Goal: Transaction & Acquisition: Purchase product/service

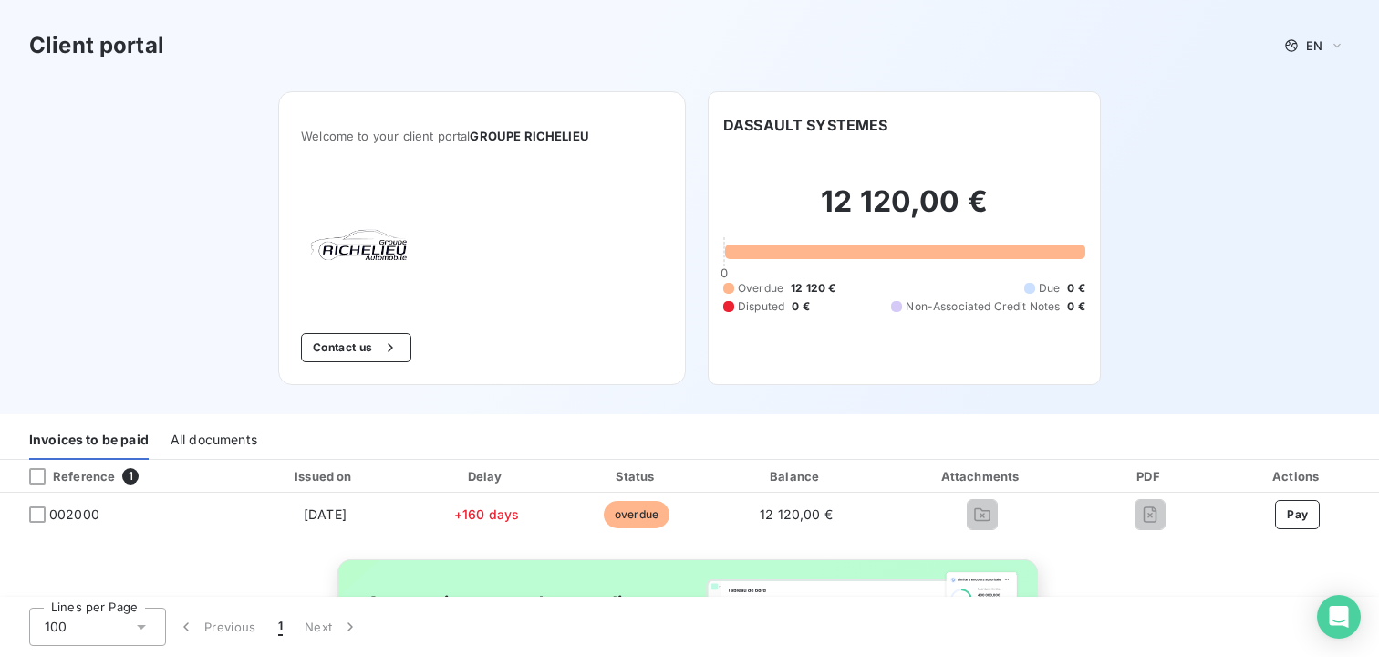
click at [839, 641] on div "Lines per Page 100 Previous 1 Next" at bounding box center [689, 626] width 1379 height 60
click at [238, 439] on div "All documents" at bounding box center [214, 440] width 87 height 38
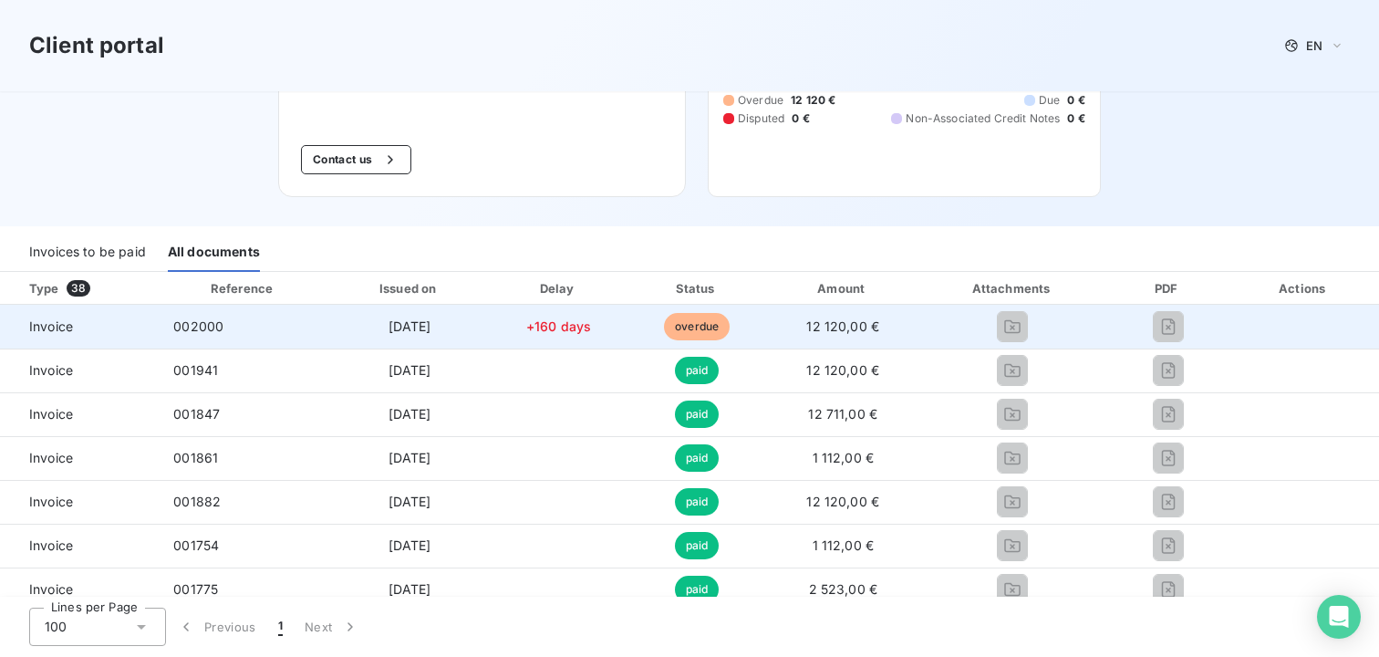
scroll to position [220, 0]
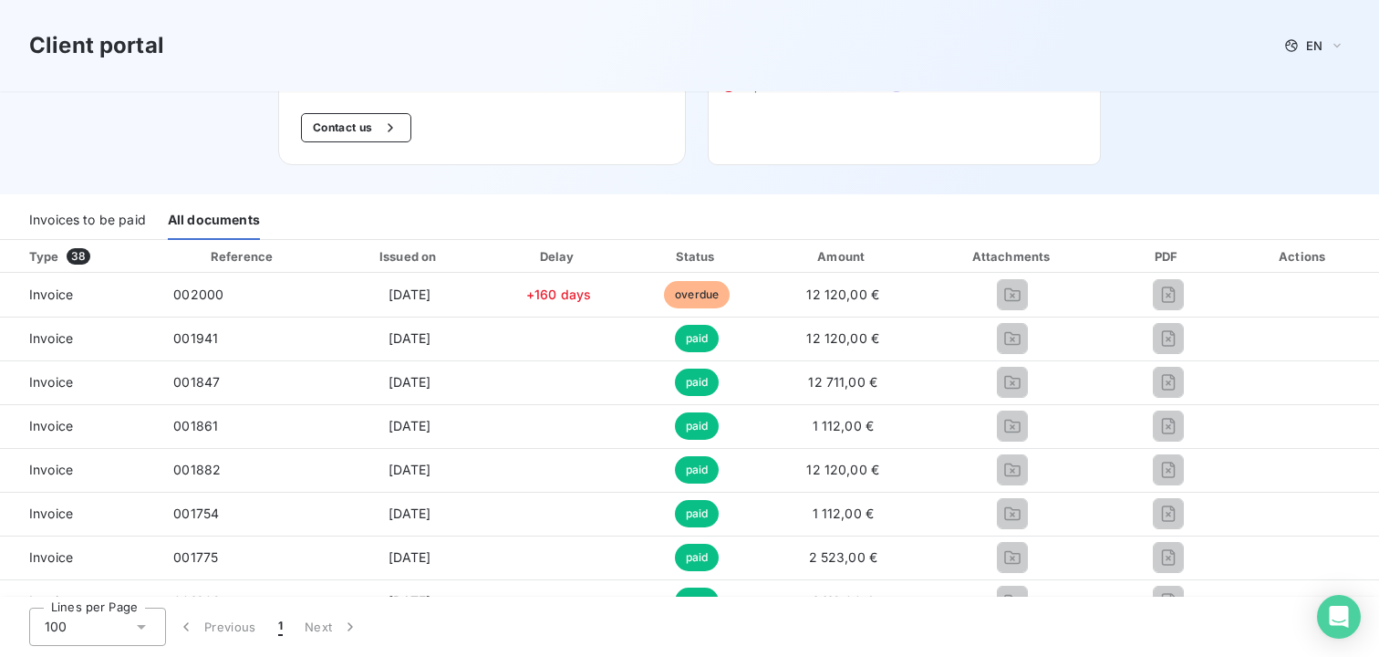
click at [111, 223] on div "Invoices to be paid" at bounding box center [87, 221] width 117 height 38
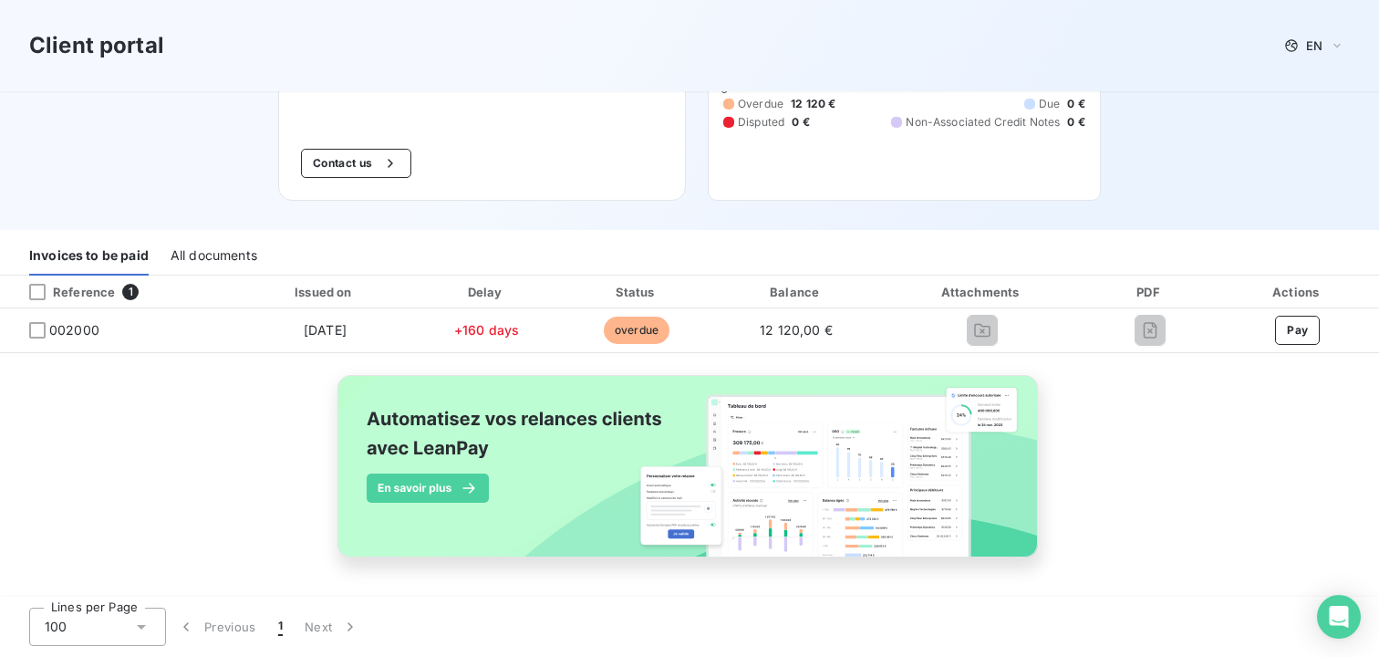
scroll to position [0, 0]
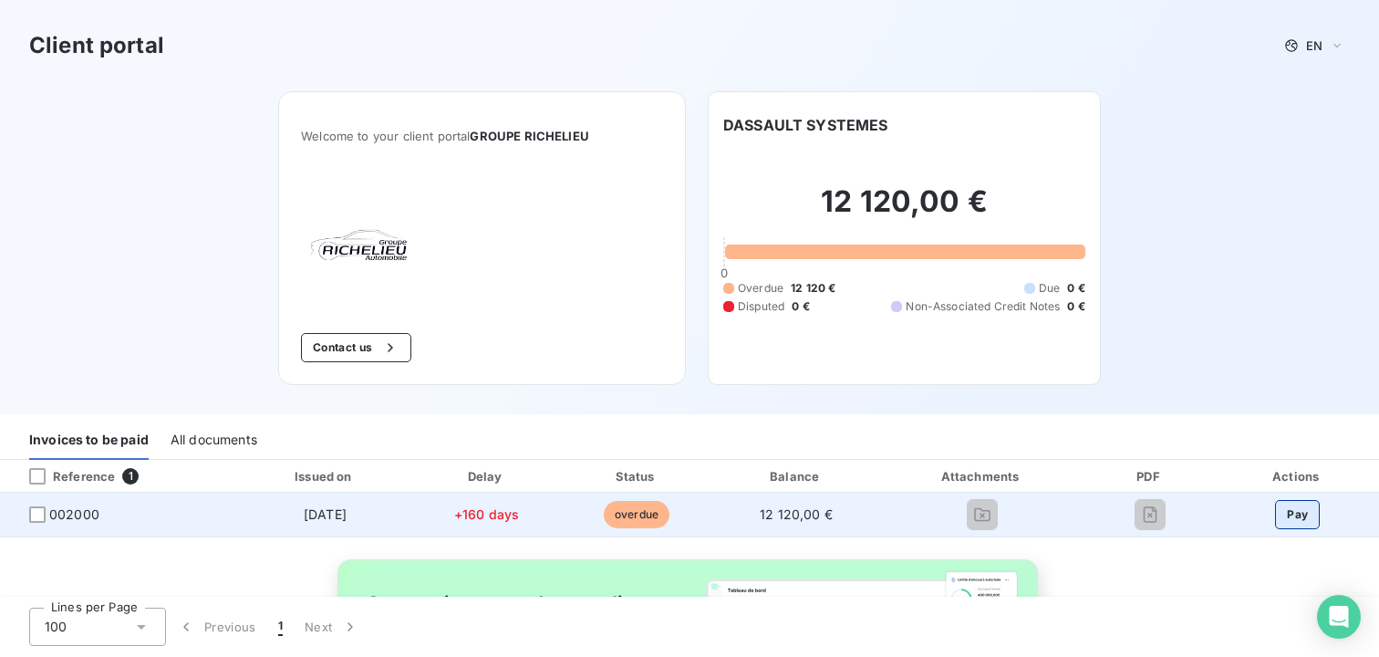
click at [1296, 520] on button "Pay" at bounding box center [1297, 514] width 45 height 29
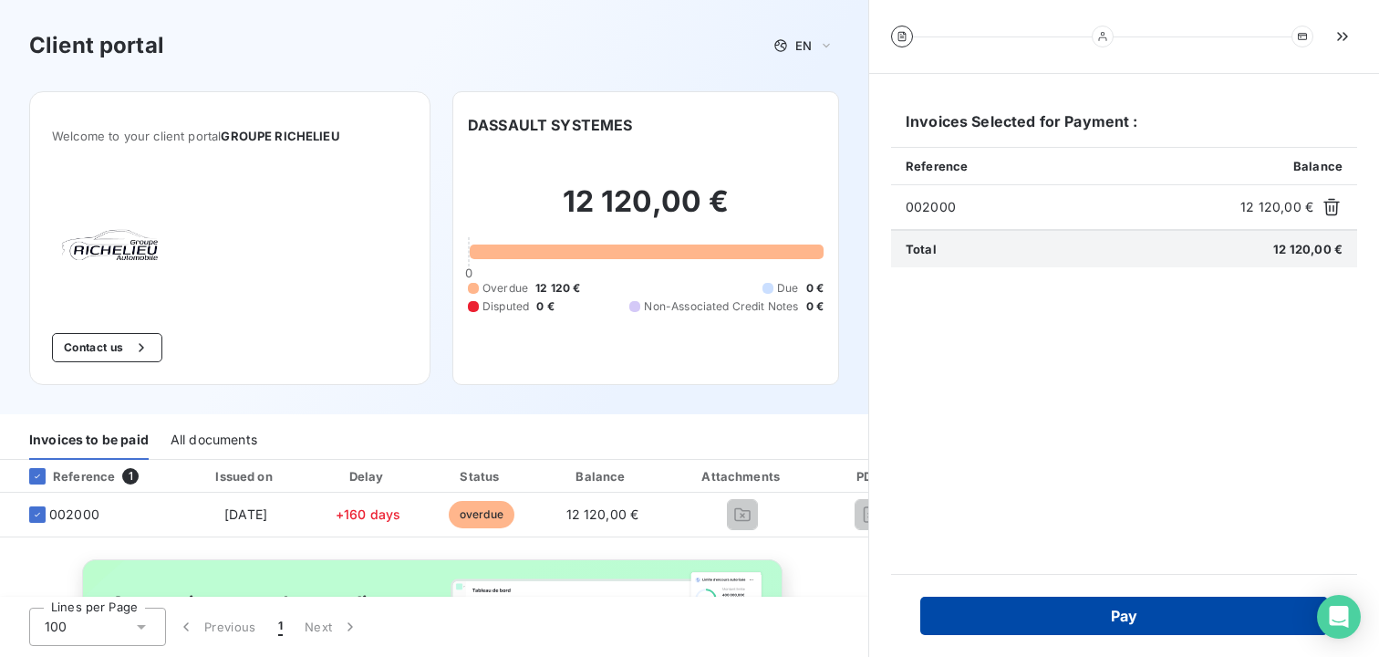
click at [1028, 614] on button "Pay" at bounding box center [1124, 615] width 408 height 38
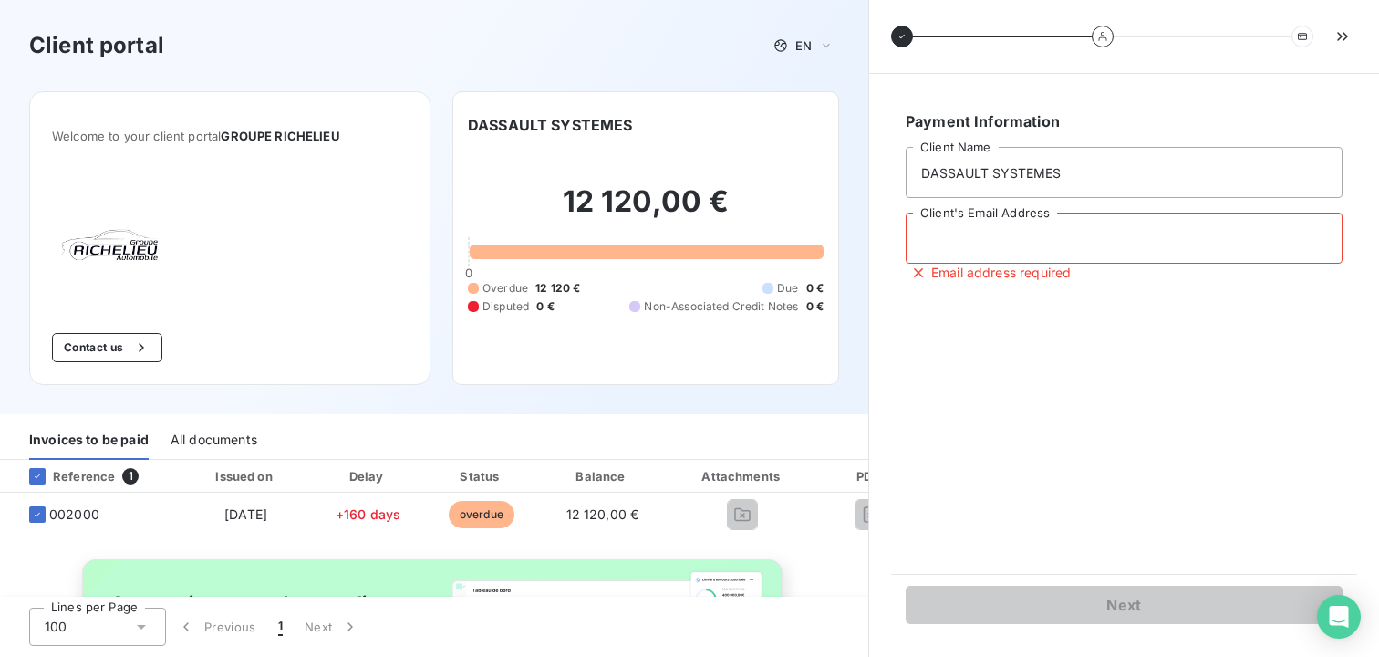
click at [979, 233] on input "Client's Email Address" at bounding box center [1124, 237] width 437 height 51
type input "[EMAIL_ADDRESS][DOMAIN_NAME]"
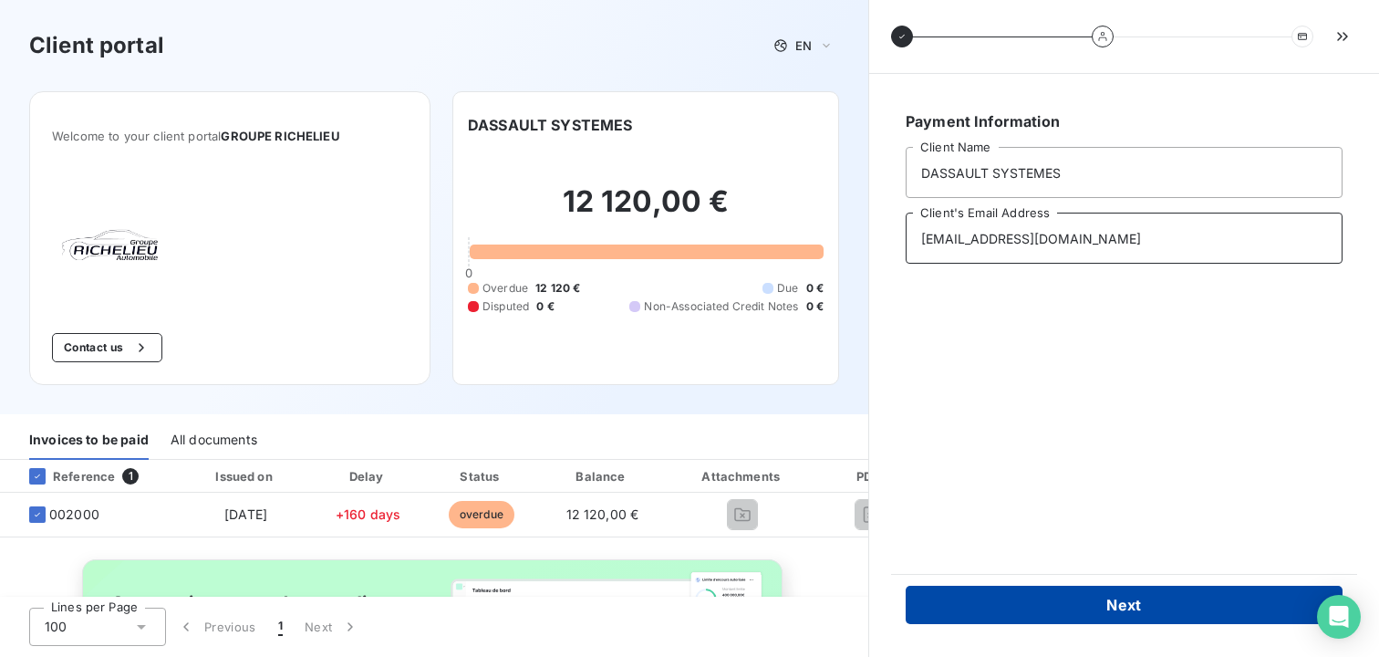
click at [1049, 603] on button "Next" at bounding box center [1124, 605] width 437 height 38
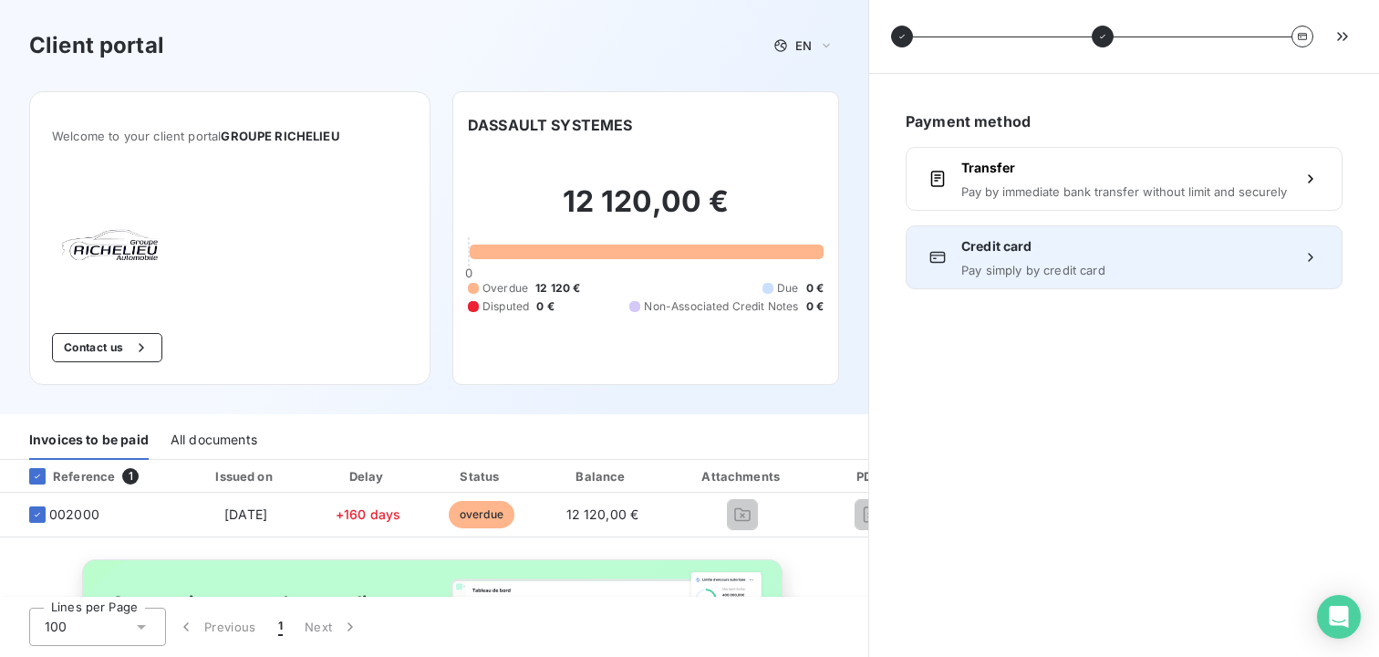
click at [1042, 253] on span "Credit card" at bounding box center [1124, 246] width 326 height 18
